Goal: Task Accomplishment & Management: Use online tool/utility

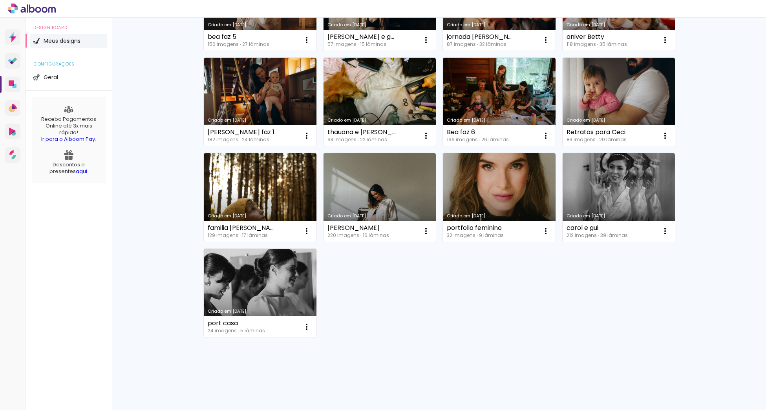
scroll to position [139, 0]
click at [264, 282] on link "Criado em 04/10/22" at bounding box center [260, 293] width 113 height 89
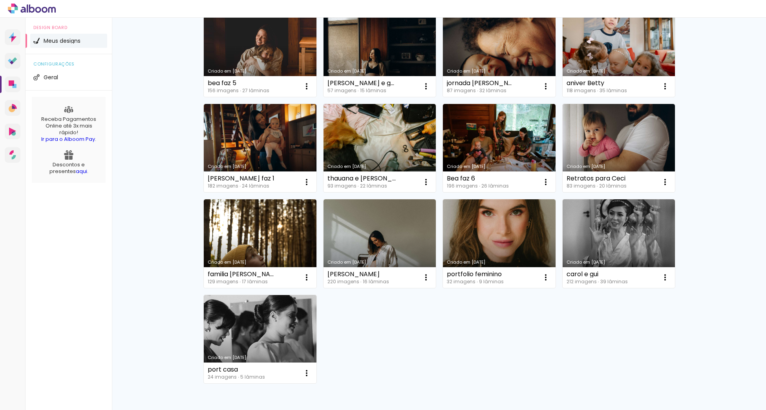
scroll to position [14, 0]
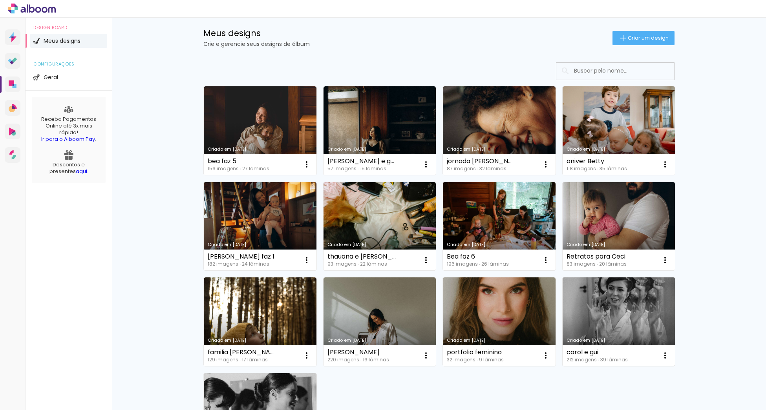
click at [615, 313] on link "Criado em 26/02/24" at bounding box center [619, 322] width 113 height 89
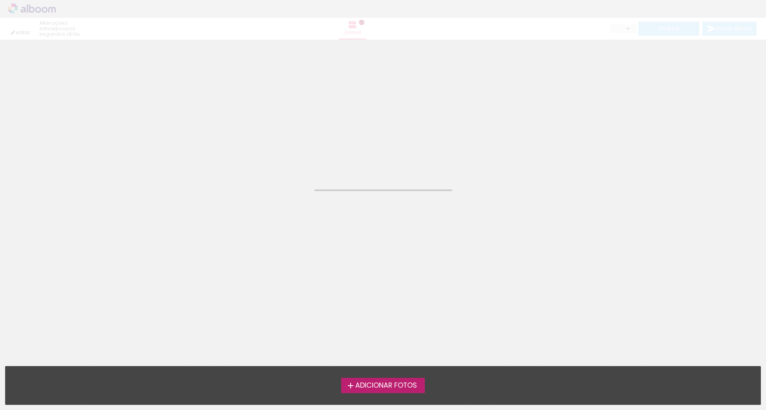
click at [615, 313] on neon-animated-pages "Confirmar Cancelar" at bounding box center [383, 225] width 766 height 371
